Goal: Task Accomplishment & Management: Complete application form

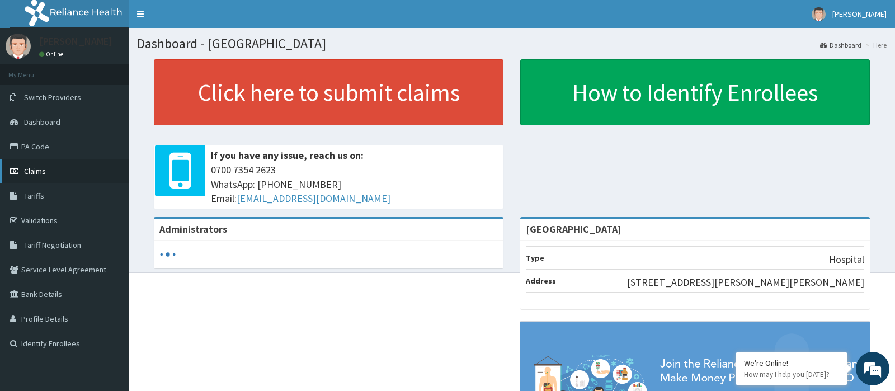
click at [31, 177] on link "Claims" at bounding box center [64, 171] width 129 height 25
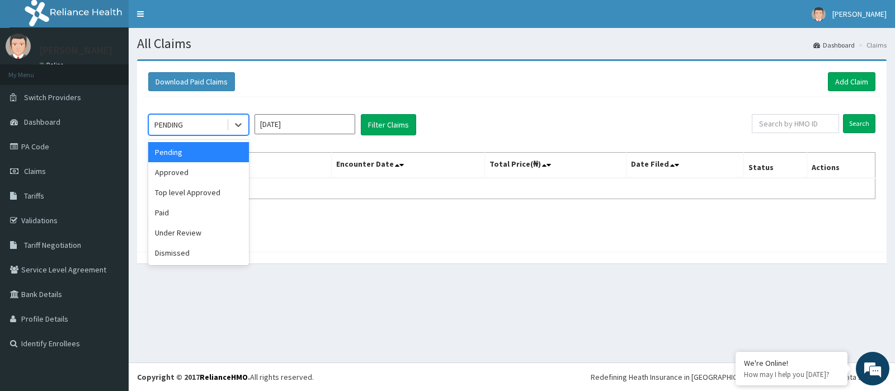
click at [208, 130] on div "PENDING" at bounding box center [188, 125] width 78 height 18
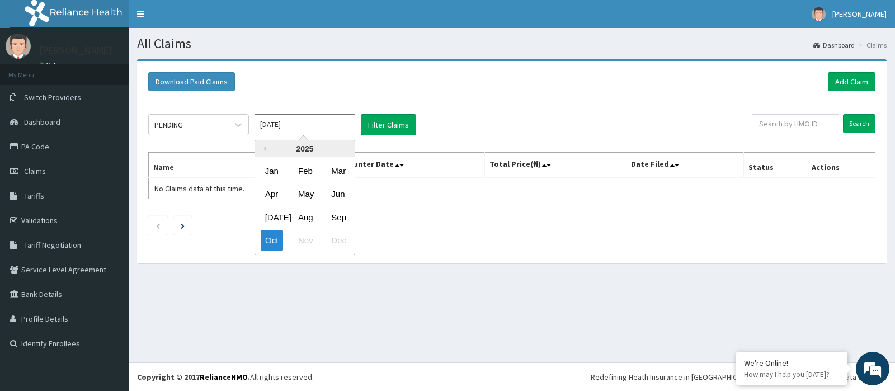
click at [327, 133] on input "[DATE]" at bounding box center [305, 124] width 101 height 20
drag, startPoint x: 342, startPoint y: 214, endPoint x: 382, endPoint y: 138, distance: 86.1
click at [352, 204] on div "Jan Feb Mar Apr May Jun Jul Aug Sep Oct Nov Dec" at bounding box center [305, 205] width 100 height 93
click at [341, 213] on div "Sep" at bounding box center [338, 217] width 22 height 21
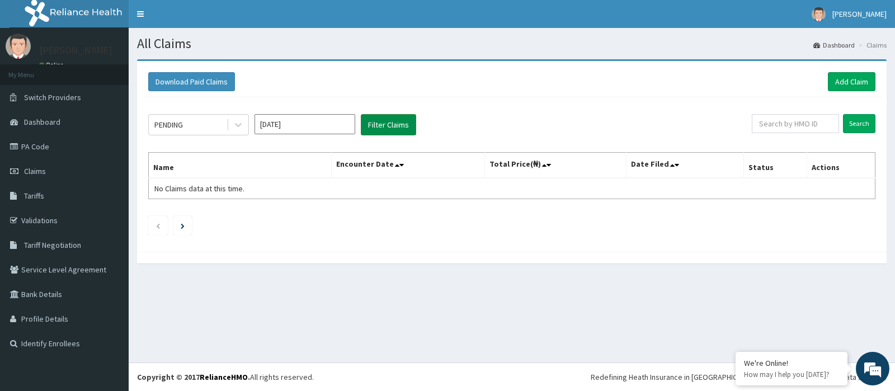
click at [376, 122] on button "Filter Claims" at bounding box center [388, 124] width 55 height 21
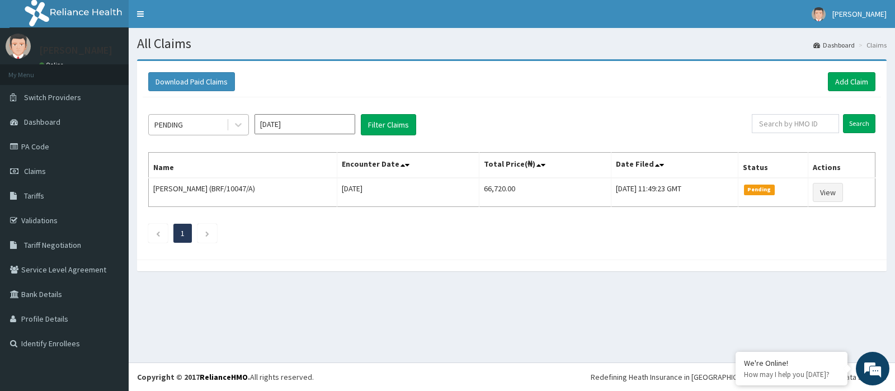
click at [210, 125] on div "PENDING" at bounding box center [188, 125] width 78 height 18
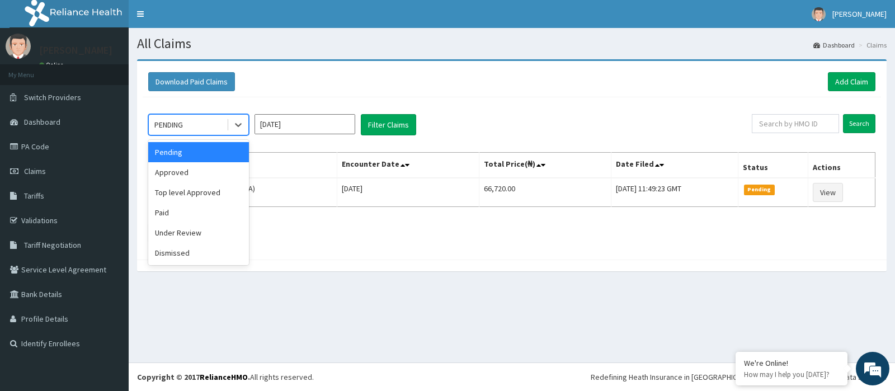
drag, startPoint x: 174, startPoint y: 150, endPoint x: 189, endPoint y: 145, distance: 15.4
click at [175, 149] on div "Pending" at bounding box center [198, 152] width 101 height 20
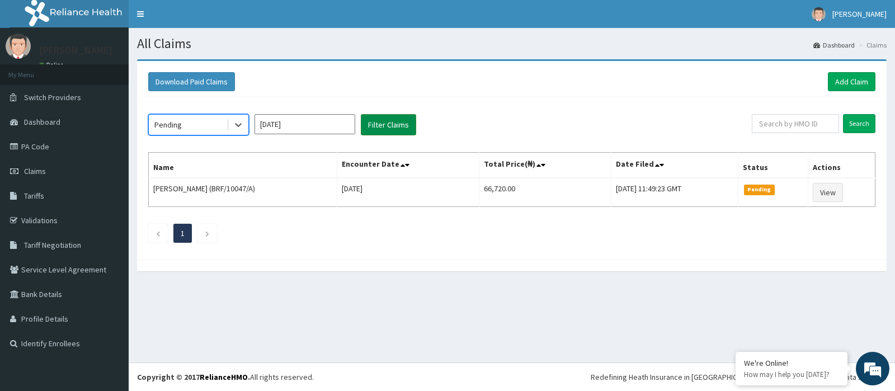
click at [402, 123] on button "Filter Claims" at bounding box center [388, 124] width 55 height 21
click at [283, 125] on input "[DATE]" at bounding box center [305, 124] width 101 height 20
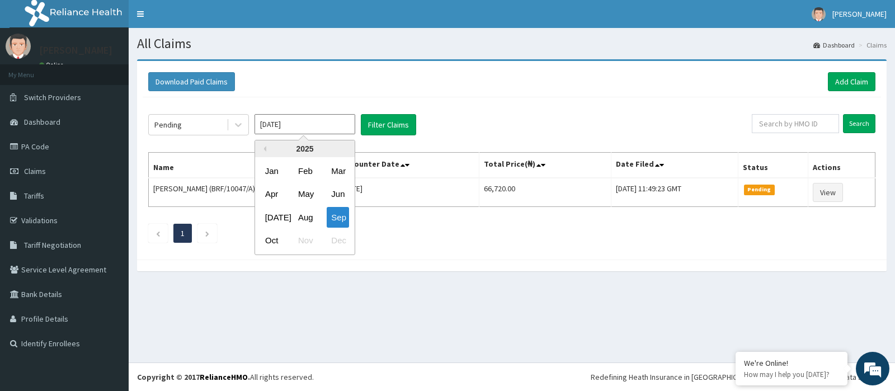
drag, startPoint x: 270, startPoint y: 241, endPoint x: 304, endPoint y: 222, distance: 38.6
click at [276, 236] on div "Oct" at bounding box center [272, 240] width 22 height 21
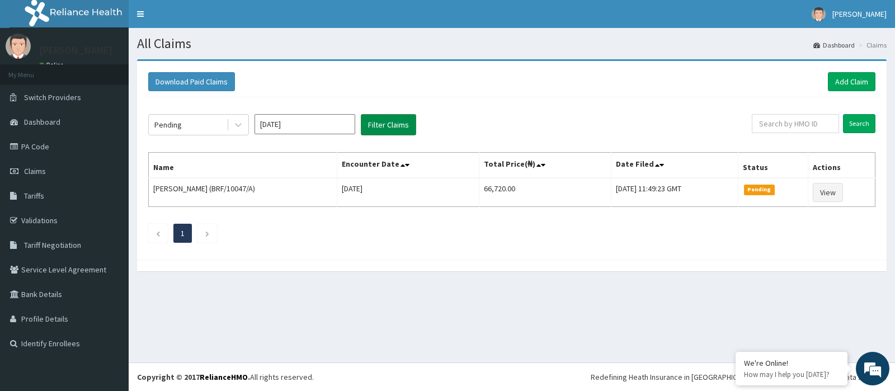
click at [393, 120] on button "Filter Claims" at bounding box center [388, 124] width 55 height 21
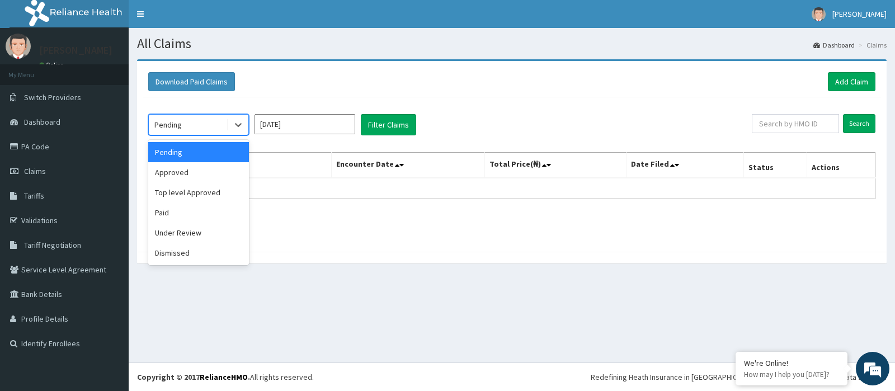
click at [192, 125] on div "Pending" at bounding box center [188, 125] width 78 height 18
drag, startPoint x: 192, startPoint y: 179, endPoint x: 203, endPoint y: 172, distance: 13.3
click at [193, 178] on div "Approved" at bounding box center [198, 172] width 101 height 20
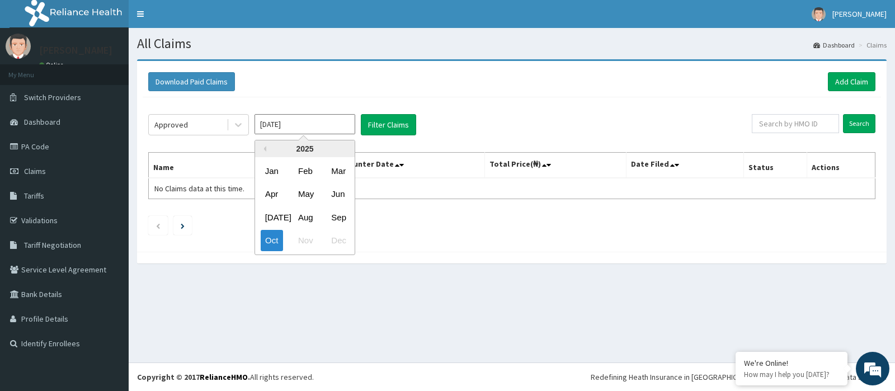
click at [324, 129] on input "[DATE]" at bounding box center [305, 124] width 101 height 20
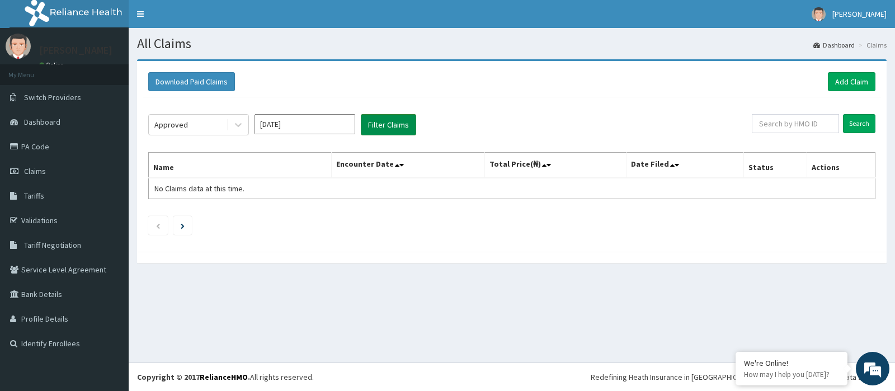
click at [388, 128] on button "Filter Claims" at bounding box center [388, 124] width 55 height 21
click at [376, 123] on button "Filter Claims" at bounding box center [388, 124] width 55 height 21
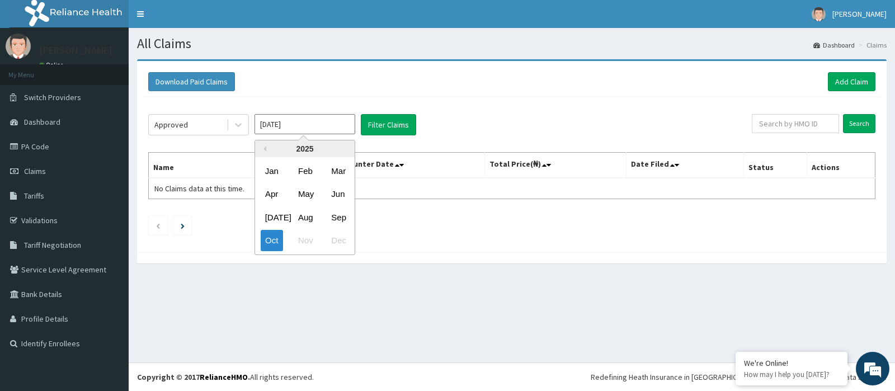
click at [303, 125] on input "[DATE]" at bounding box center [305, 124] width 101 height 20
drag, startPoint x: 340, startPoint y: 217, endPoint x: 345, endPoint y: 212, distance: 7.1
click at [342, 215] on div "Sep" at bounding box center [338, 217] width 22 height 21
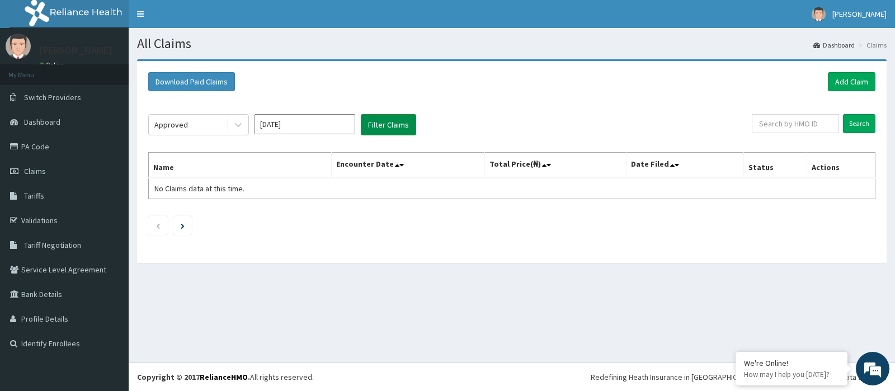
click at [390, 121] on button "Filter Claims" at bounding box center [388, 124] width 55 height 21
click at [393, 132] on button "Filter Claims" at bounding box center [388, 124] width 55 height 21
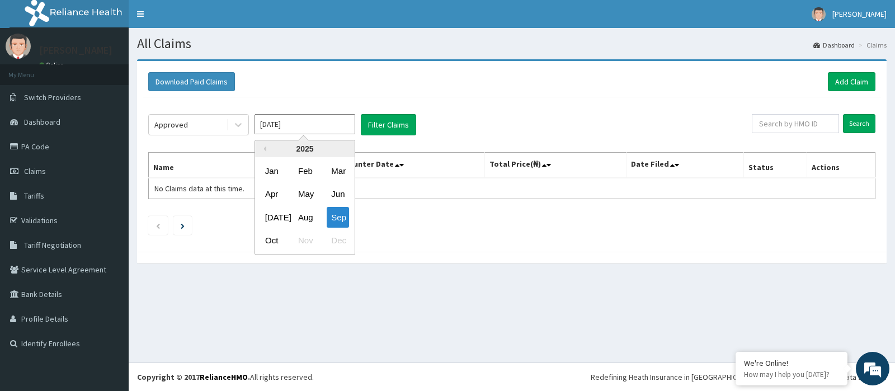
click at [272, 125] on input "[DATE]" at bounding box center [305, 124] width 101 height 20
click at [345, 217] on div "Sep" at bounding box center [338, 217] width 22 height 21
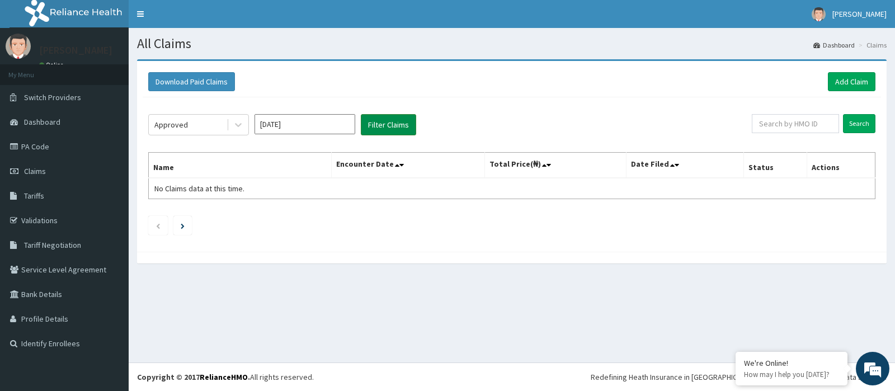
click at [392, 126] on button "Filter Claims" at bounding box center [388, 124] width 55 height 21
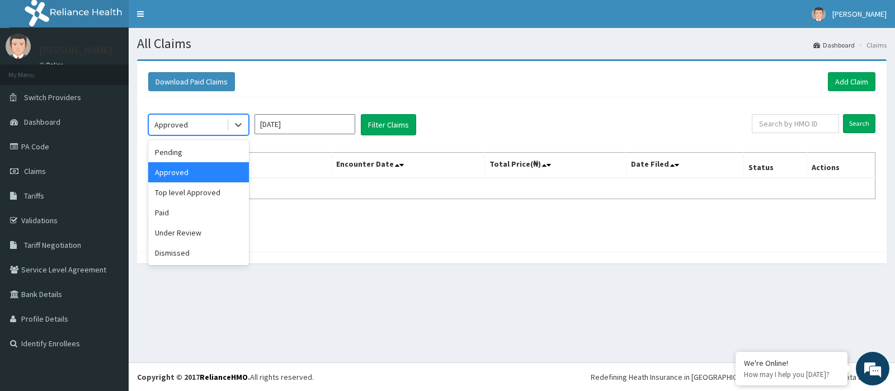
click at [184, 125] on div "Approved" at bounding box center [171, 124] width 34 height 11
click at [190, 187] on div "Top level Approved" at bounding box center [198, 192] width 101 height 20
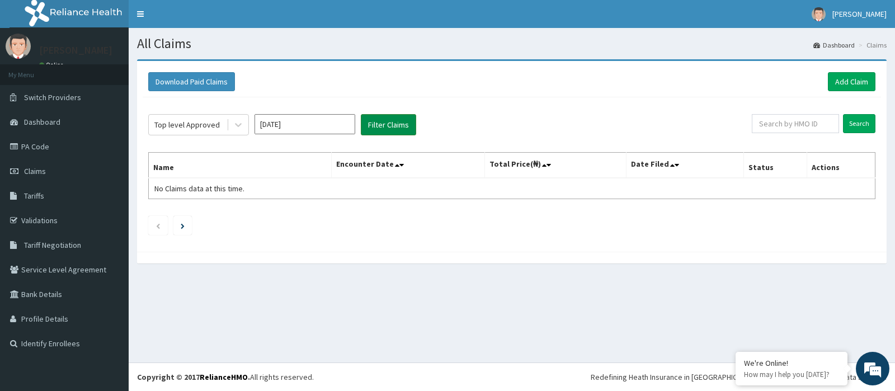
click at [387, 121] on button "Filter Claims" at bounding box center [388, 124] width 55 height 21
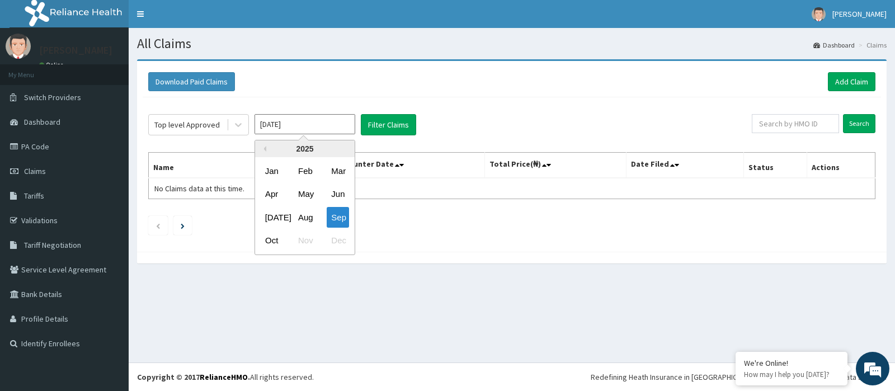
click at [309, 126] on input "[DATE]" at bounding box center [305, 124] width 101 height 20
click at [270, 234] on div "Oct" at bounding box center [272, 240] width 22 height 21
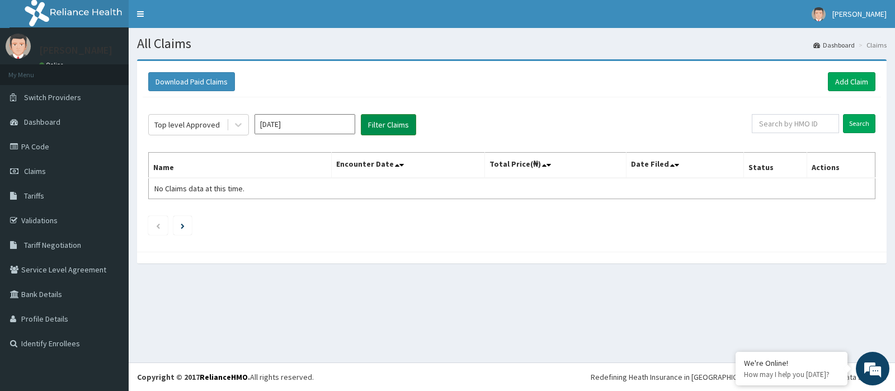
click at [385, 130] on button "Filter Claims" at bounding box center [388, 124] width 55 height 21
click at [385, 127] on button "Filter Claims" at bounding box center [388, 124] width 55 height 21
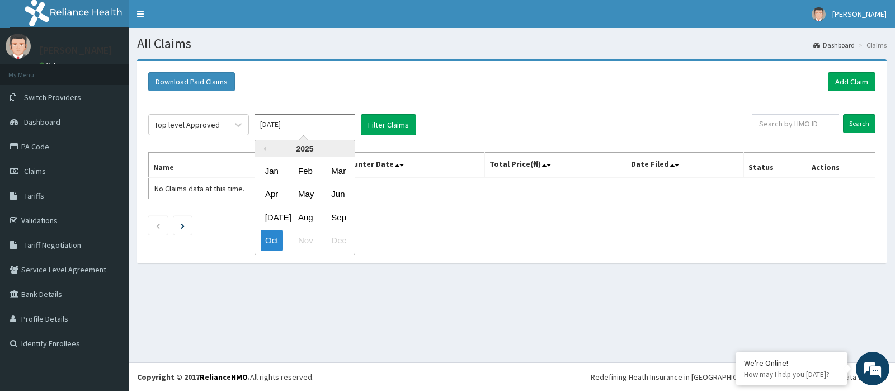
click at [319, 129] on input "[DATE]" at bounding box center [305, 124] width 101 height 20
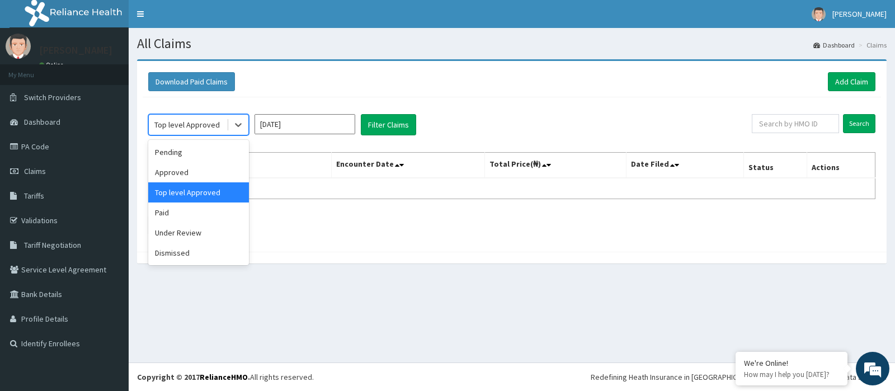
click at [192, 120] on div "Top level Approved" at bounding box center [188, 125] width 78 height 18
drag, startPoint x: 189, startPoint y: 211, endPoint x: 196, endPoint y: 202, distance: 12.0
click at [189, 211] on div "Paid" at bounding box center [198, 213] width 101 height 20
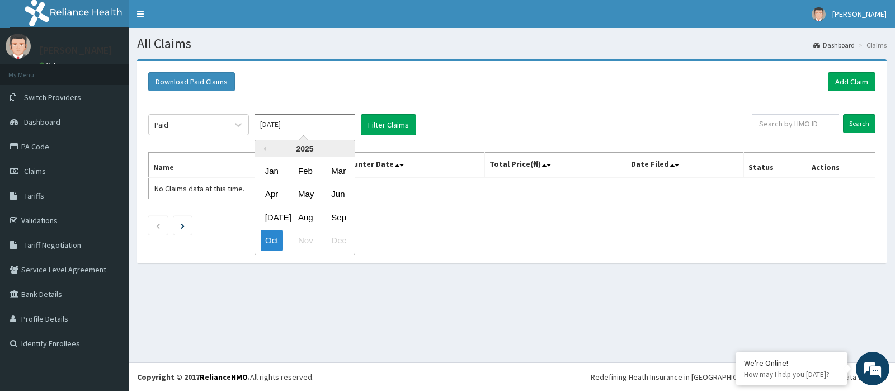
click at [298, 126] on input "[DATE]" at bounding box center [305, 124] width 101 height 20
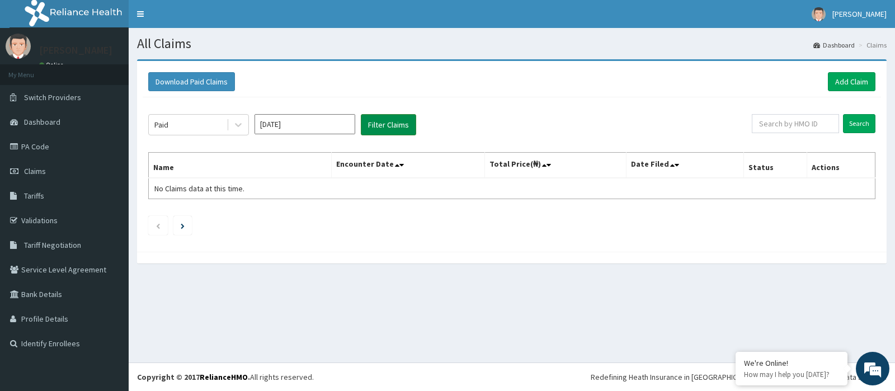
click at [379, 117] on button "Filter Claims" at bounding box center [388, 124] width 55 height 21
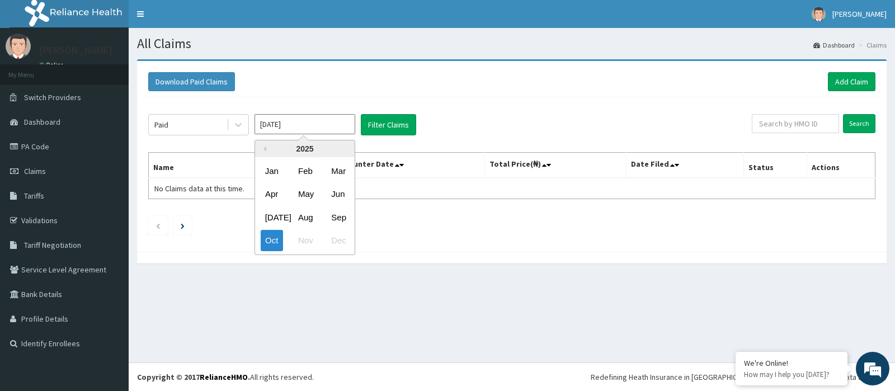
drag, startPoint x: 326, startPoint y: 128, endPoint x: 329, endPoint y: 151, distance: 23.7
click at [326, 129] on input "[DATE]" at bounding box center [305, 124] width 101 height 20
click at [335, 219] on div "Sep" at bounding box center [338, 217] width 22 height 21
type input "[DATE]"
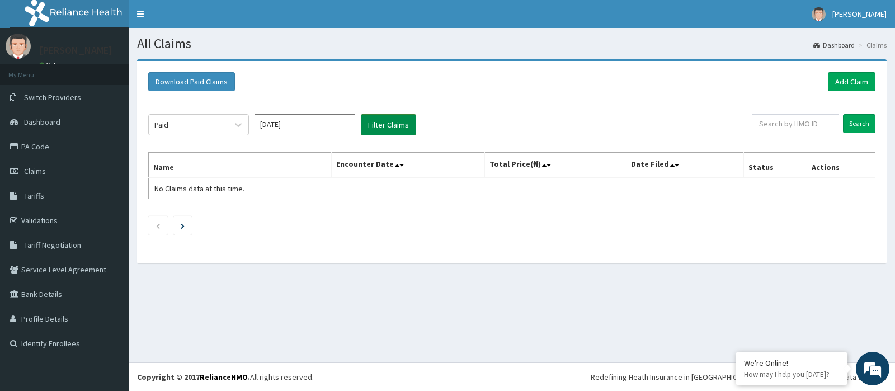
click at [384, 125] on button "Filter Claims" at bounding box center [388, 124] width 55 height 21
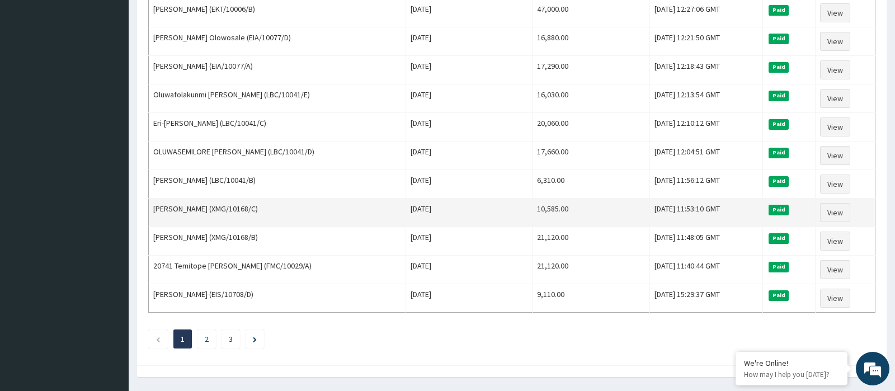
scroll to position [1311, 0]
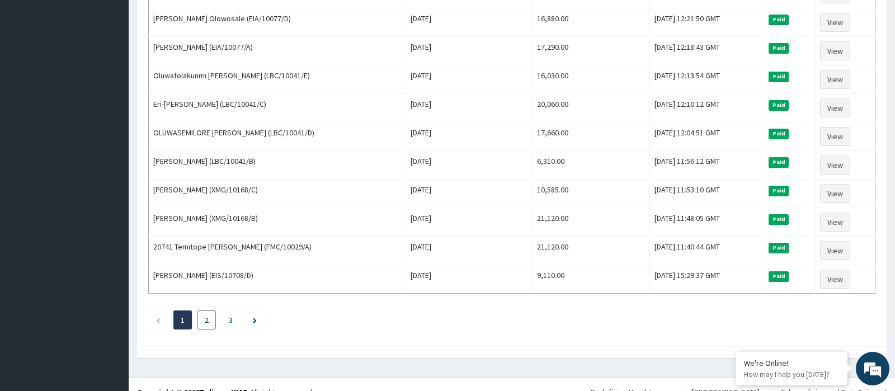
click at [214, 310] on li "2" at bounding box center [206, 319] width 18 height 19
click at [202, 310] on li "2" at bounding box center [206, 319] width 18 height 19
click at [229, 315] on link "3" at bounding box center [231, 320] width 4 height 10
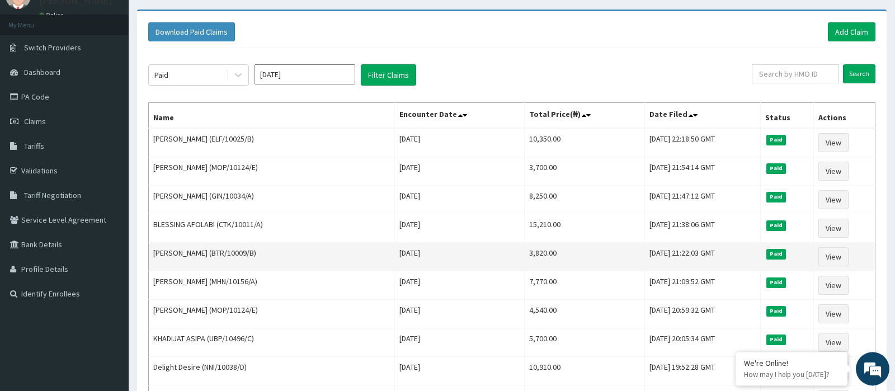
scroll to position [0, 0]
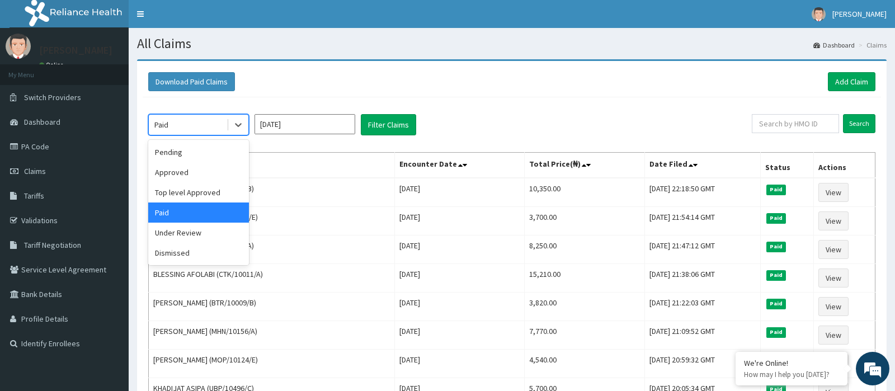
click at [174, 127] on div "Paid" at bounding box center [188, 125] width 78 height 18
click at [196, 234] on div "Under Review" at bounding box center [198, 233] width 101 height 20
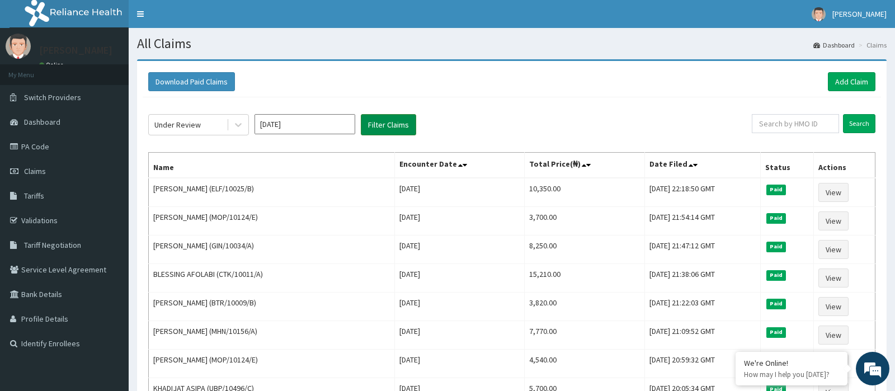
click at [378, 122] on button "Filter Claims" at bounding box center [388, 124] width 55 height 21
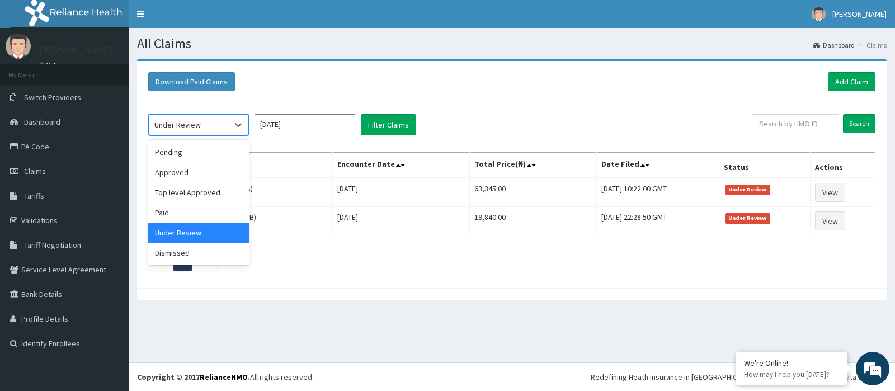
click at [180, 126] on div "Under Review" at bounding box center [177, 124] width 46 height 11
click at [186, 251] on div "Dismissed" at bounding box center [198, 253] width 101 height 20
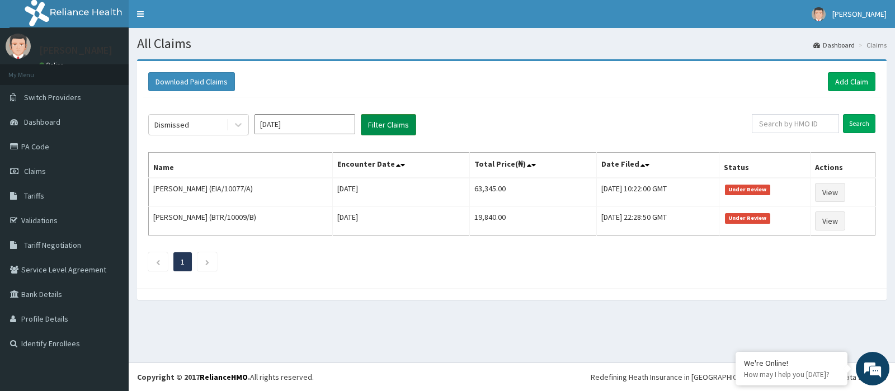
click at [379, 126] on button "Filter Claims" at bounding box center [388, 124] width 55 height 21
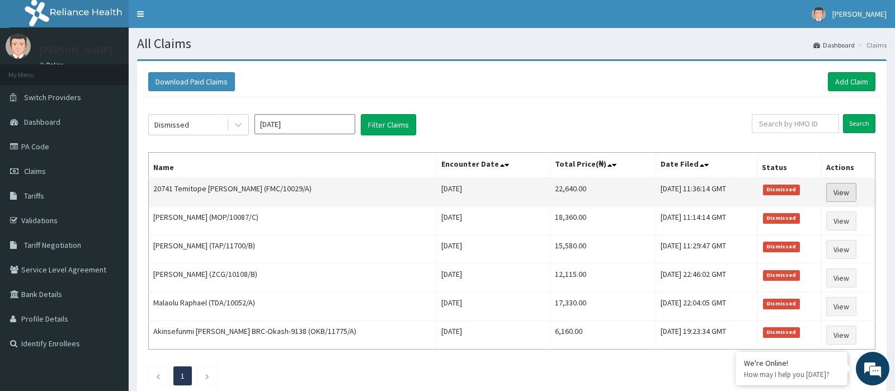
click at [841, 189] on link "View" at bounding box center [841, 192] width 30 height 19
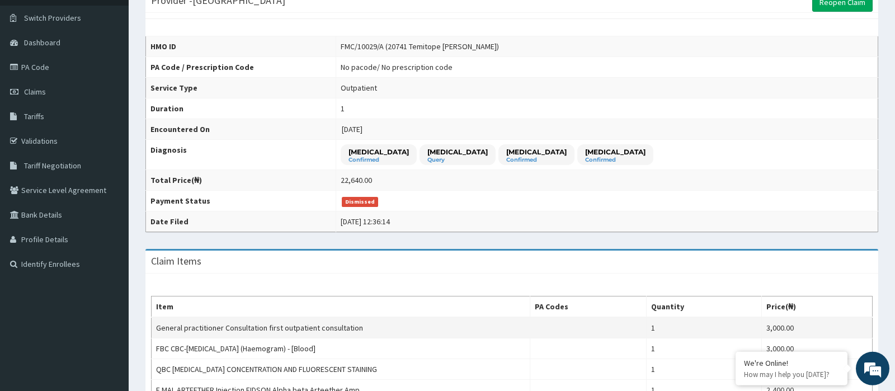
scroll to position [25, 0]
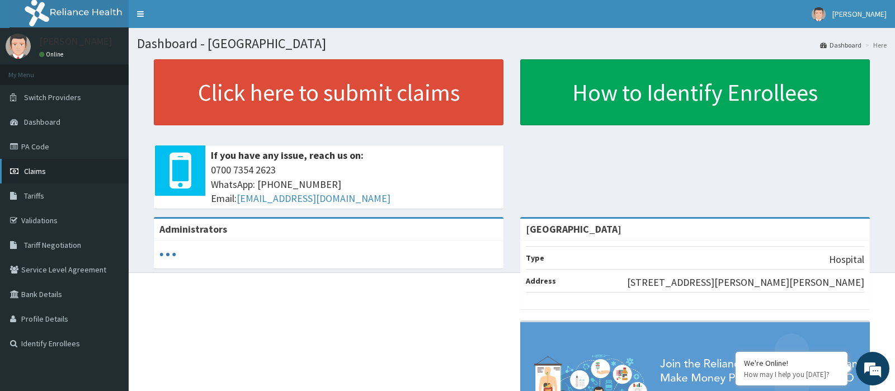
click at [34, 171] on span "Claims" at bounding box center [35, 171] width 22 height 10
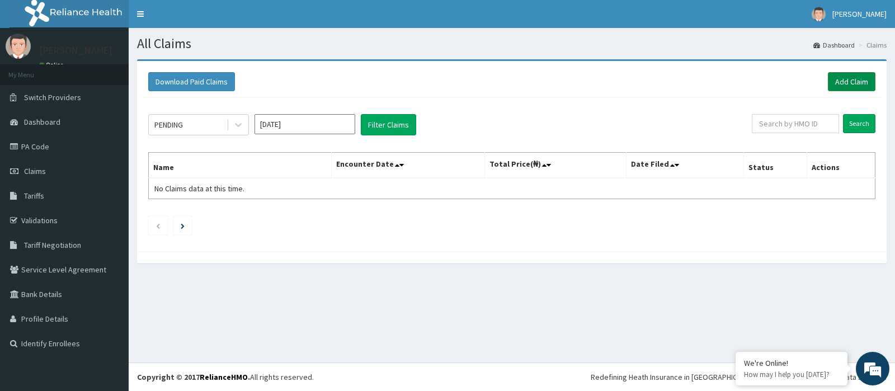
click at [856, 80] on link "Add Claim" at bounding box center [852, 81] width 48 height 19
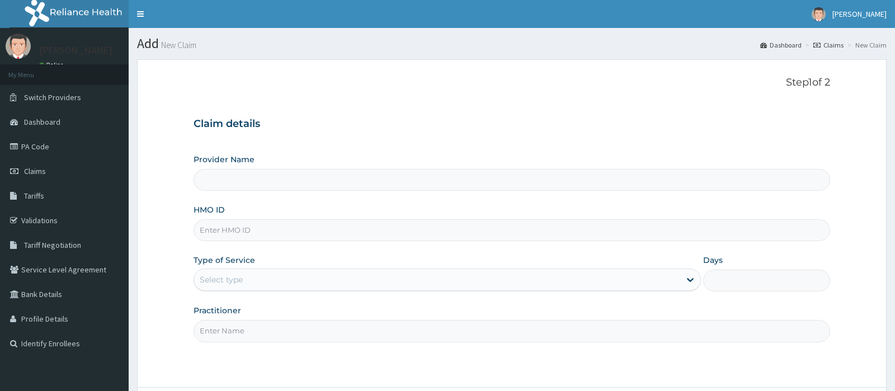
click at [296, 185] on input "Provider Name" at bounding box center [512, 180] width 636 height 22
type input "PEAK HEALTH HOSPITAL"
click at [251, 232] on input "HMO ID" at bounding box center [512, 230] width 636 height 22
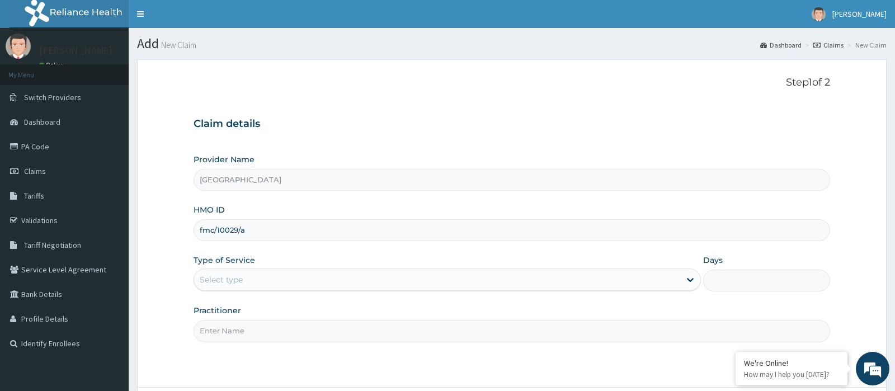
type input "fmc/10029/a"
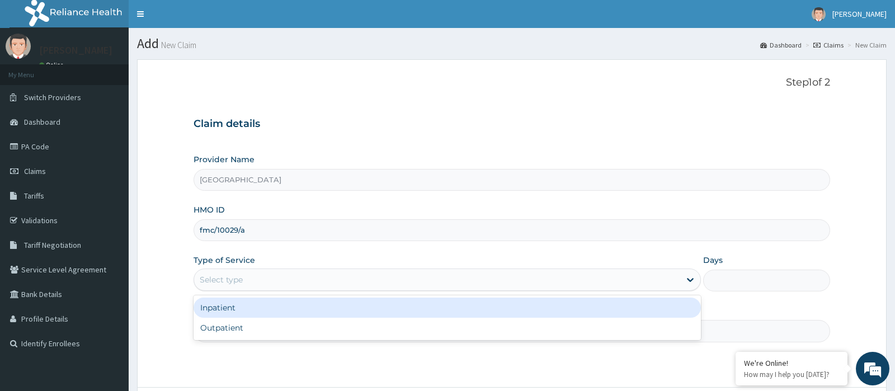
click at [312, 287] on div "Select type" at bounding box center [437, 280] width 486 height 18
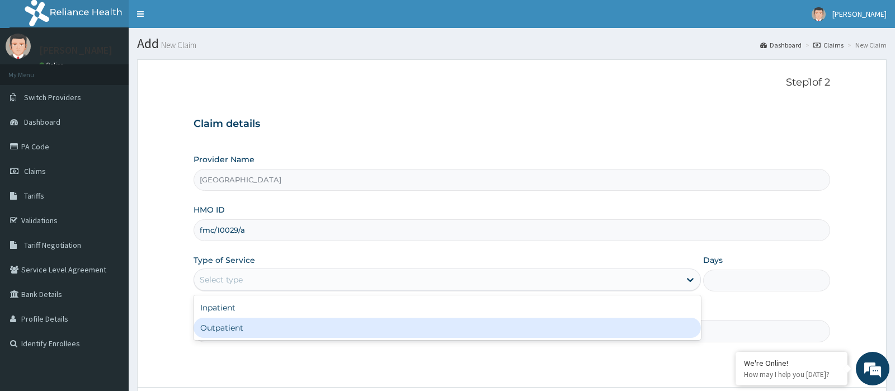
click at [266, 329] on div "Outpatient" at bounding box center [447, 328] width 507 height 20
type input "1"
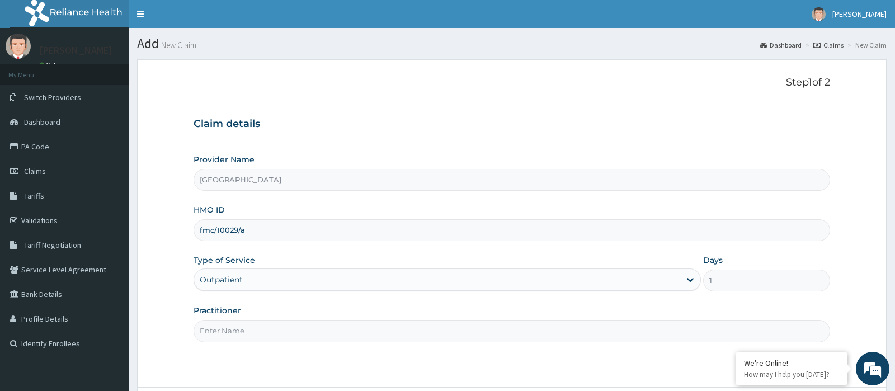
drag, startPoint x: 439, startPoint y: 326, endPoint x: 439, endPoint y: 333, distance: 6.7
click at [439, 333] on input "Practitioner" at bounding box center [512, 331] width 636 height 22
click at [439, 334] on input "Practitioner" at bounding box center [512, 331] width 636 height 22
drag, startPoint x: 418, startPoint y: 323, endPoint x: 408, endPoint y: 335, distance: 15.1
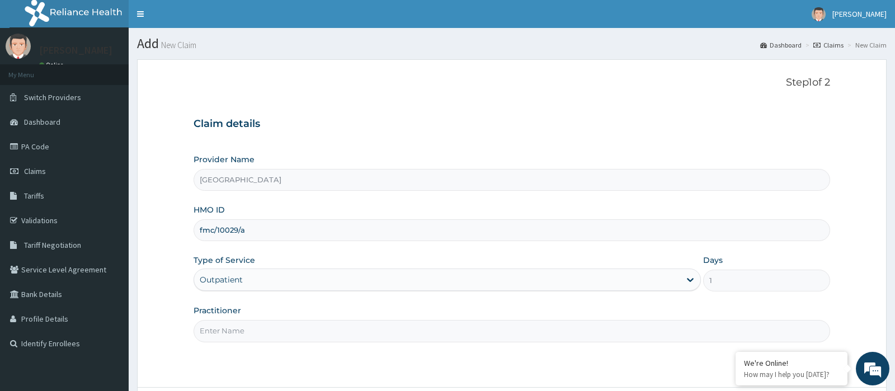
type input "r"
drag, startPoint x: 255, startPoint y: 333, endPoint x: 220, endPoint y: 332, distance: 34.7
click at [220, 332] on input "dr OLA" at bounding box center [512, 331] width 636 height 22
type input "dr OLA"
type input "fmc/10029/a"
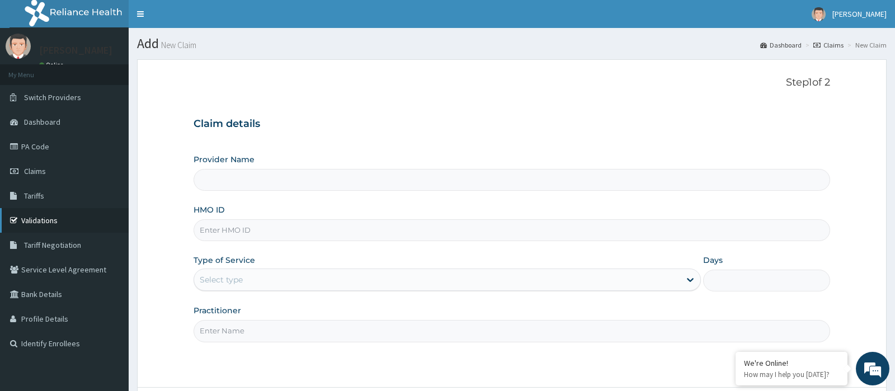
type input "1"
type input "dr [PERSON_NAME]"
click at [45, 223] on link "Validations" at bounding box center [64, 220] width 129 height 25
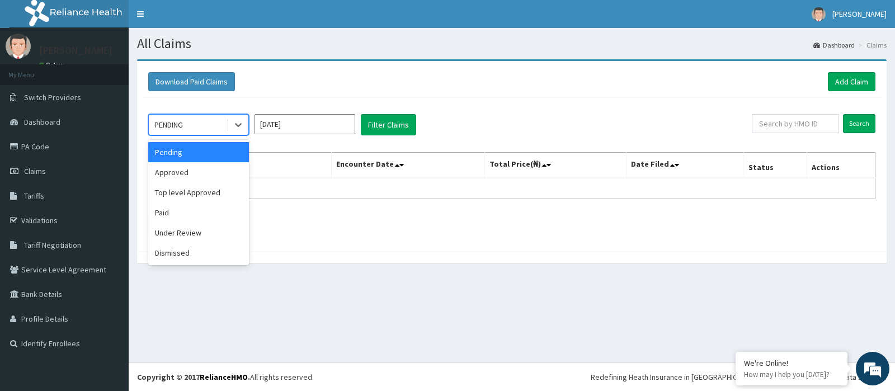
drag, startPoint x: 173, startPoint y: 116, endPoint x: 180, endPoint y: 125, distance: 10.9
click at [180, 125] on div "PENDING" at bounding box center [188, 125] width 78 height 18
drag, startPoint x: 196, startPoint y: 150, endPoint x: 284, endPoint y: 148, distance: 88.4
click at [199, 150] on div "Pending" at bounding box center [198, 152] width 101 height 20
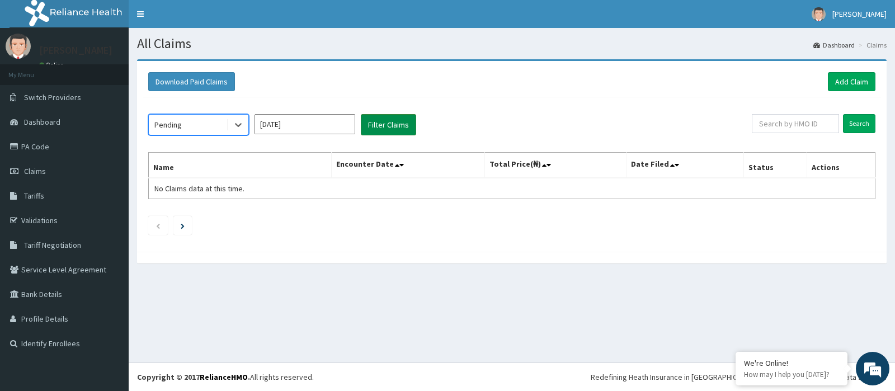
click at [404, 123] on button "Filter Claims" at bounding box center [388, 124] width 55 height 21
click at [388, 125] on button "Filter Claims" at bounding box center [388, 124] width 55 height 21
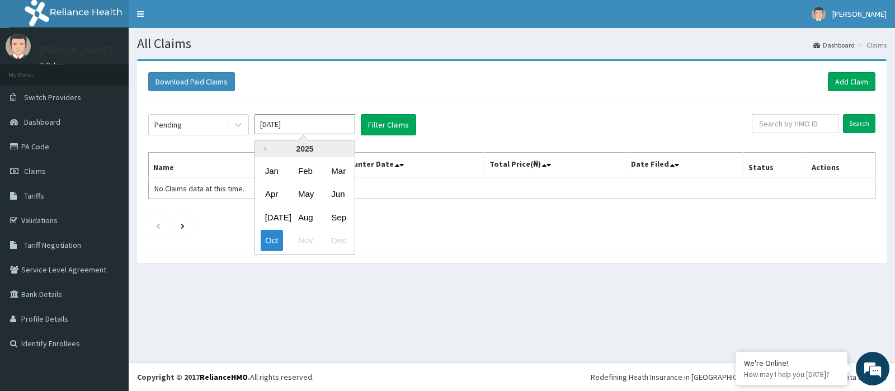
click at [271, 125] on input "[DATE]" at bounding box center [305, 124] width 101 height 20
click at [336, 214] on div "Sep" at bounding box center [338, 217] width 22 height 21
type input "[DATE]"
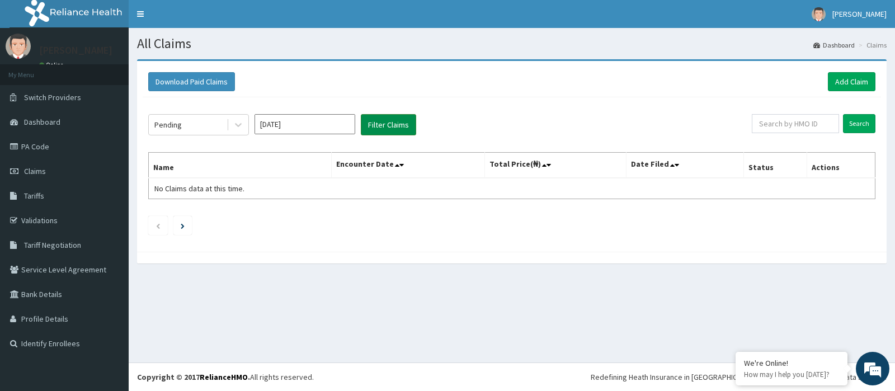
click at [381, 126] on button "Filter Claims" at bounding box center [388, 124] width 55 height 21
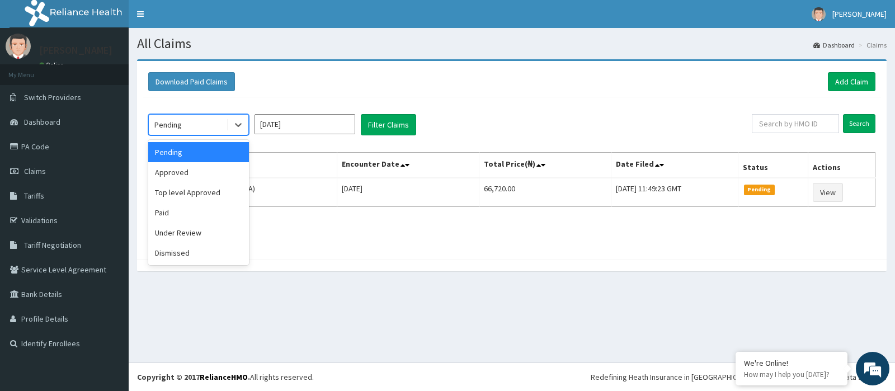
click at [208, 125] on div "Pending" at bounding box center [188, 125] width 78 height 18
drag, startPoint x: 180, startPoint y: 214, endPoint x: 186, endPoint y: 213, distance: 6.8
click at [182, 214] on div "Paid" at bounding box center [198, 213] width 101 height 20
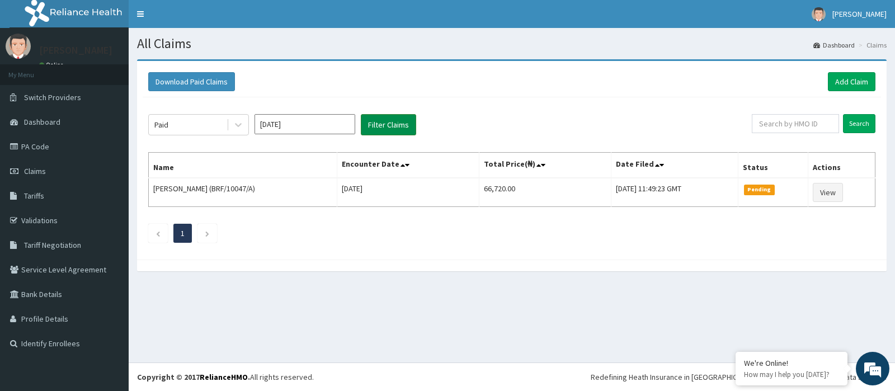
click at [388, 130] on button "Filter Claims" at bounding box center [388, 124] width 55 height 21
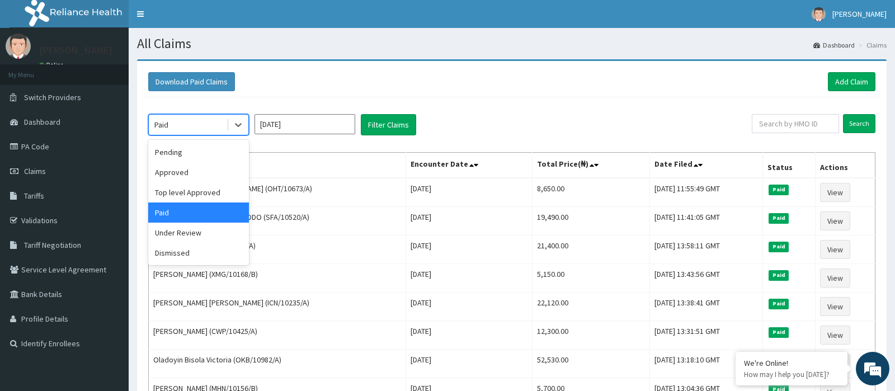
click at [215, 131] on div "Paid" at bounding box center [188, 125] width 78 height 18
click at [211, 127] on div "Paid" at bounding box center [188, 125] width 78 height 18
click at [195, 232] on div "Under Review" at bounding box center [198, 233] width 101 height 20
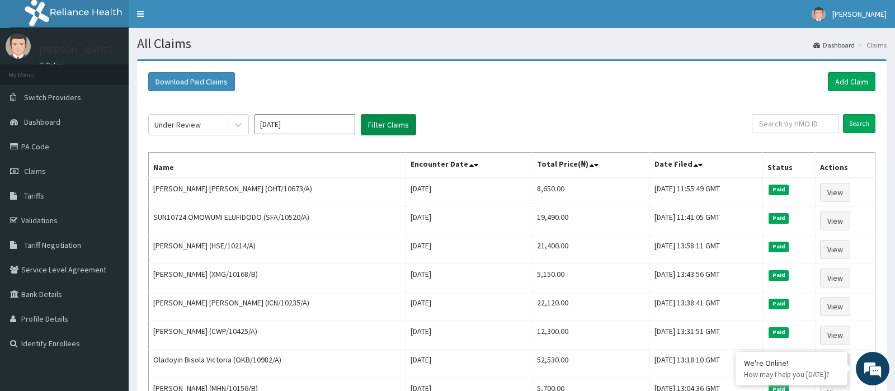
click at [383, 123] on button "Filter Claims" at bounding box center [388, 124] width 55 height 21
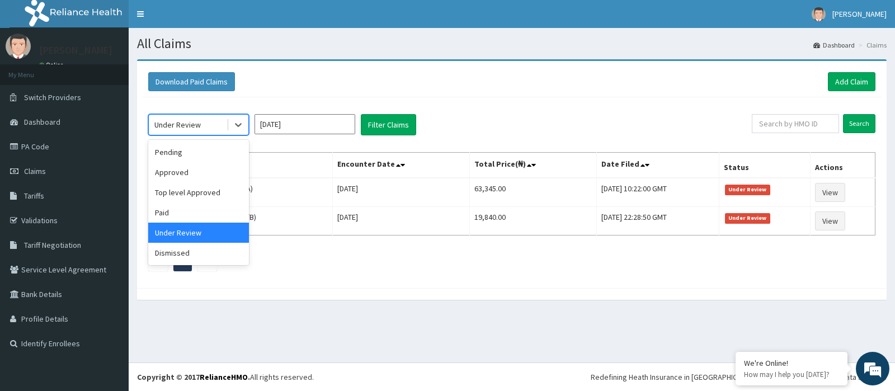
click at [185, 121] on div "Under Review" at bounding box center [177, 124] width 46 height 11
click at [173, 251] on div "Dismissed" at bounding box center [198, 253] width 101 height 20
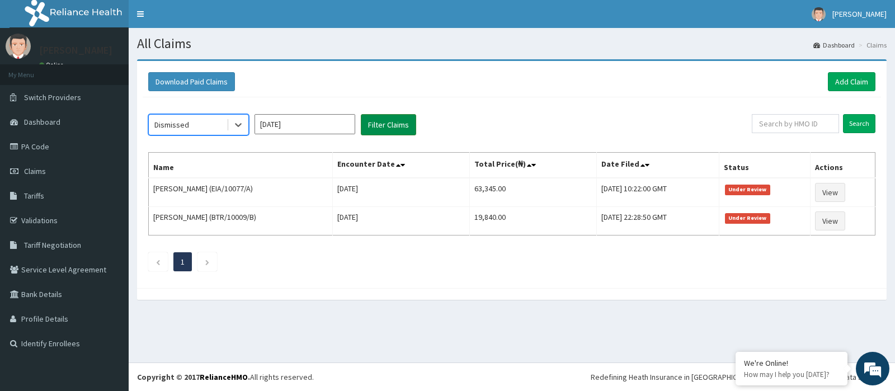
click at [379, 129] on button "Filter Claims" at bounding box center [388, 124] width 55 height 21
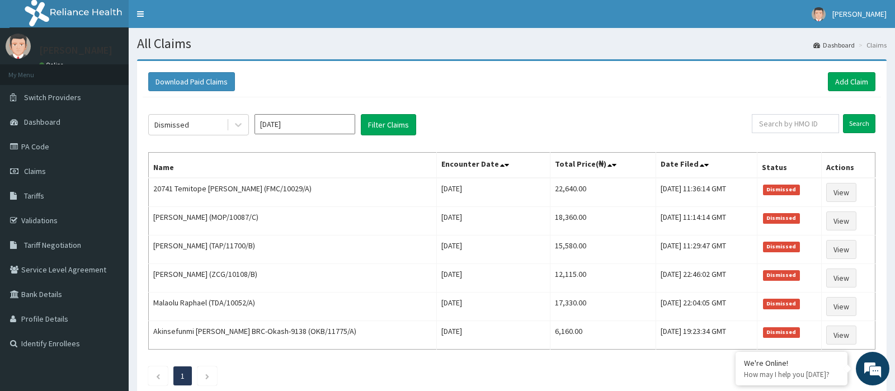
drag, startPoint x: 225, startPoint y: 4, endPoint x: 0, endPoint y: -79, distance: 240.4
